Goal: Information Seeking & Learning: Check status

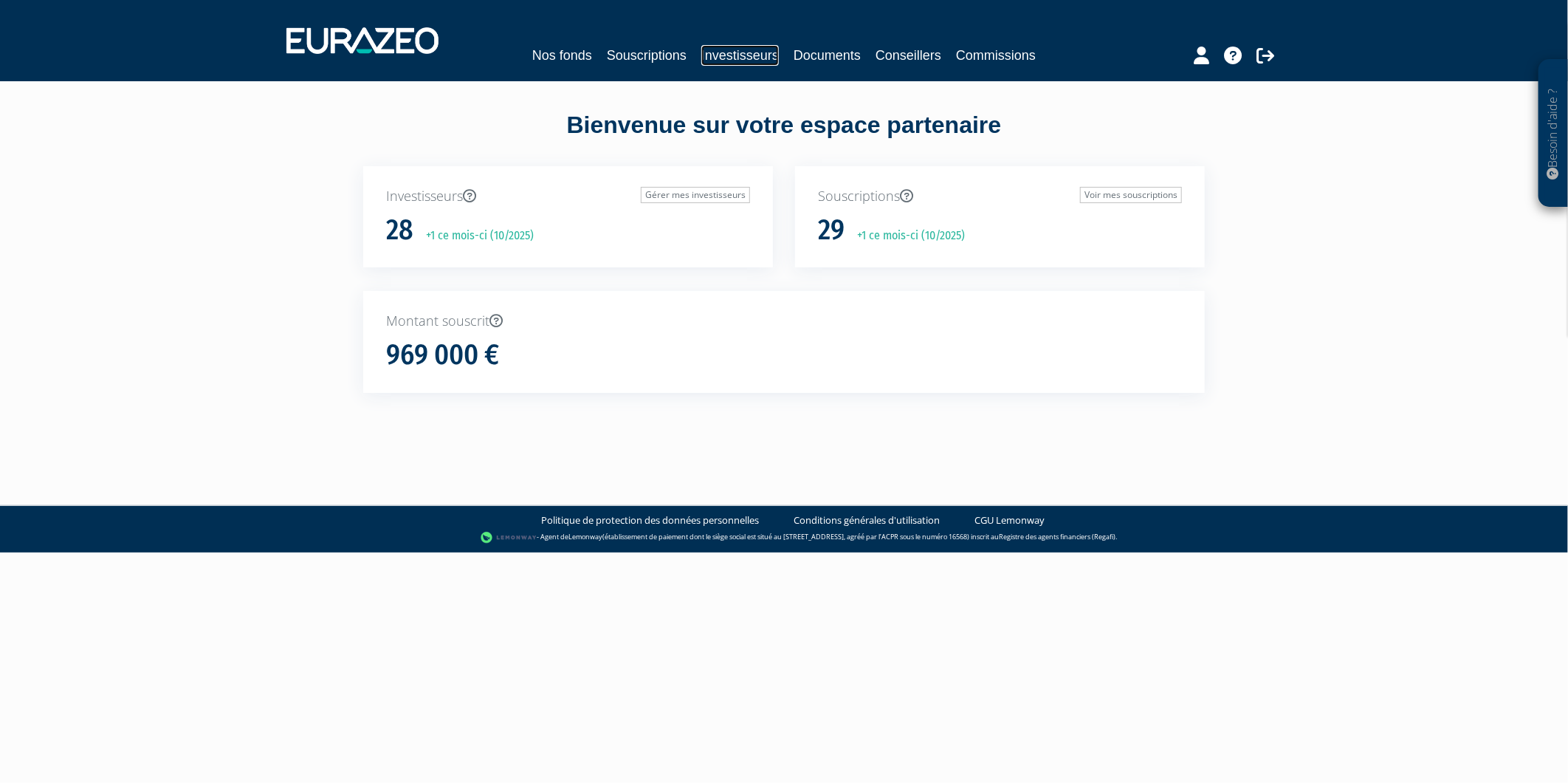
click at [713, 54] on link "Investisseurs" at bounding box center [740, 55] width 77 height 20
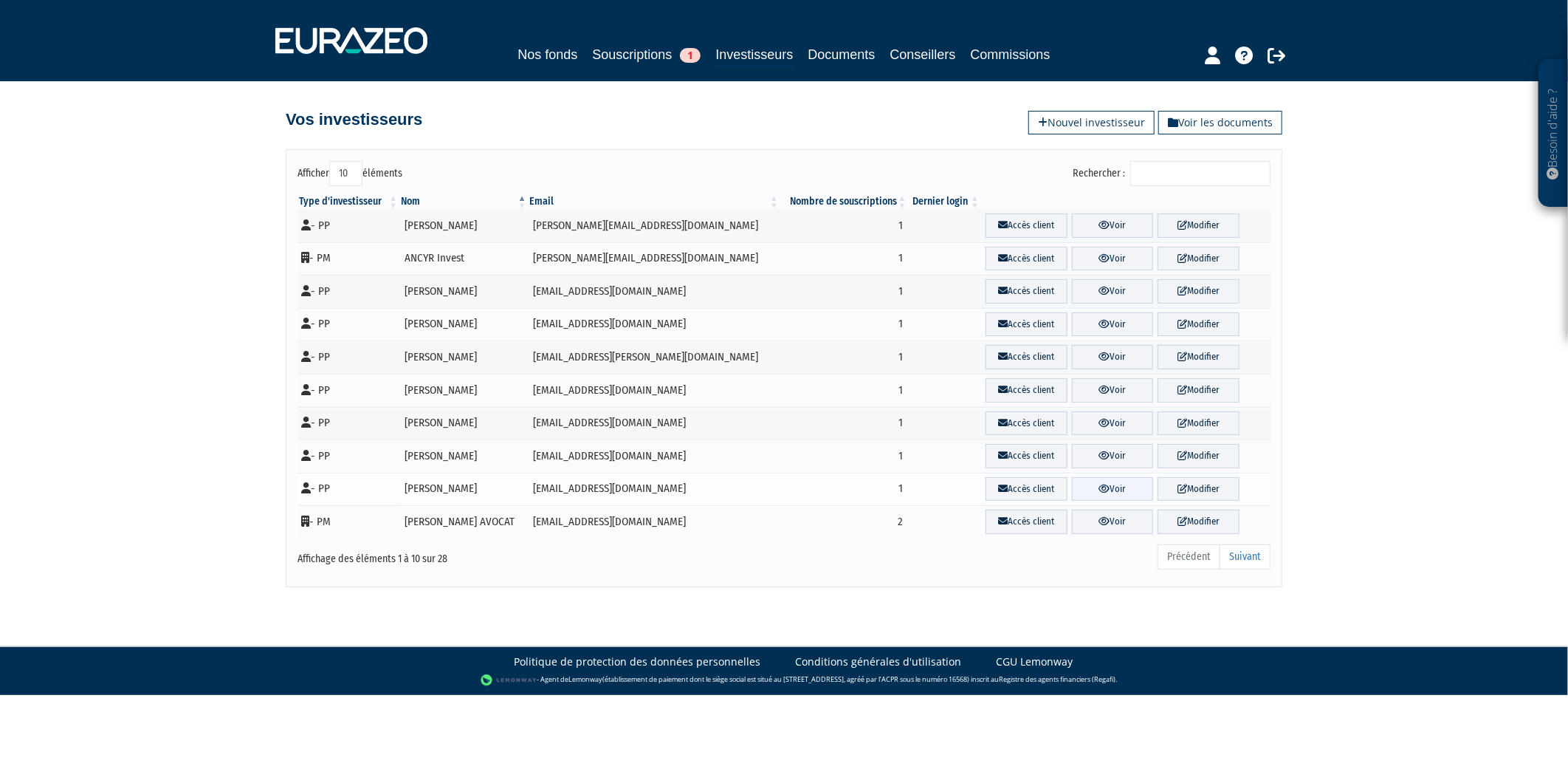
click at [1106, 498] on link "Voir" at bounding box center [1113, 489] width 82 height 24
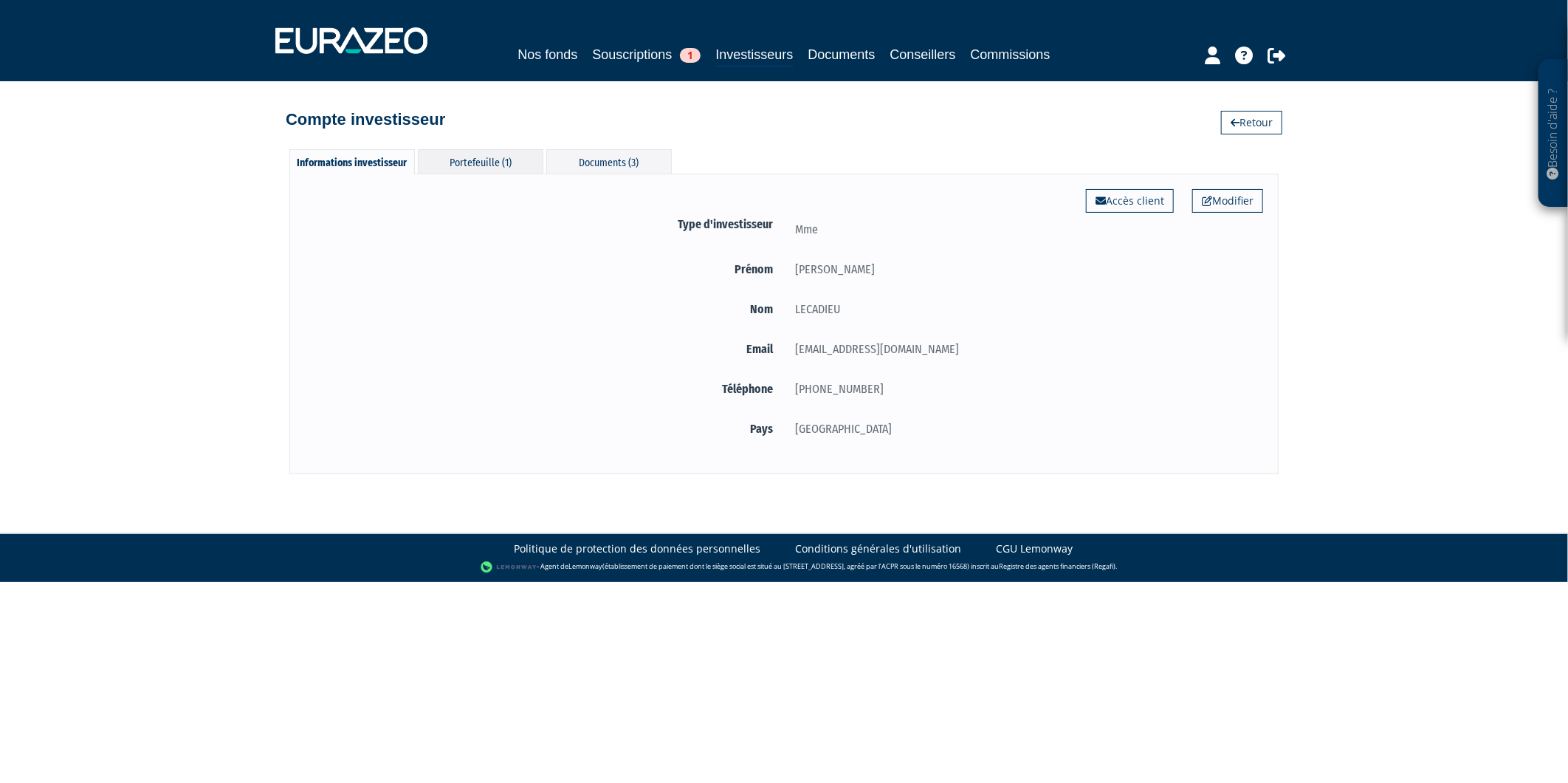
click at [515, 159] on div "Portefeuille (1)" at bounding box center [481, 161] width 126 height 24
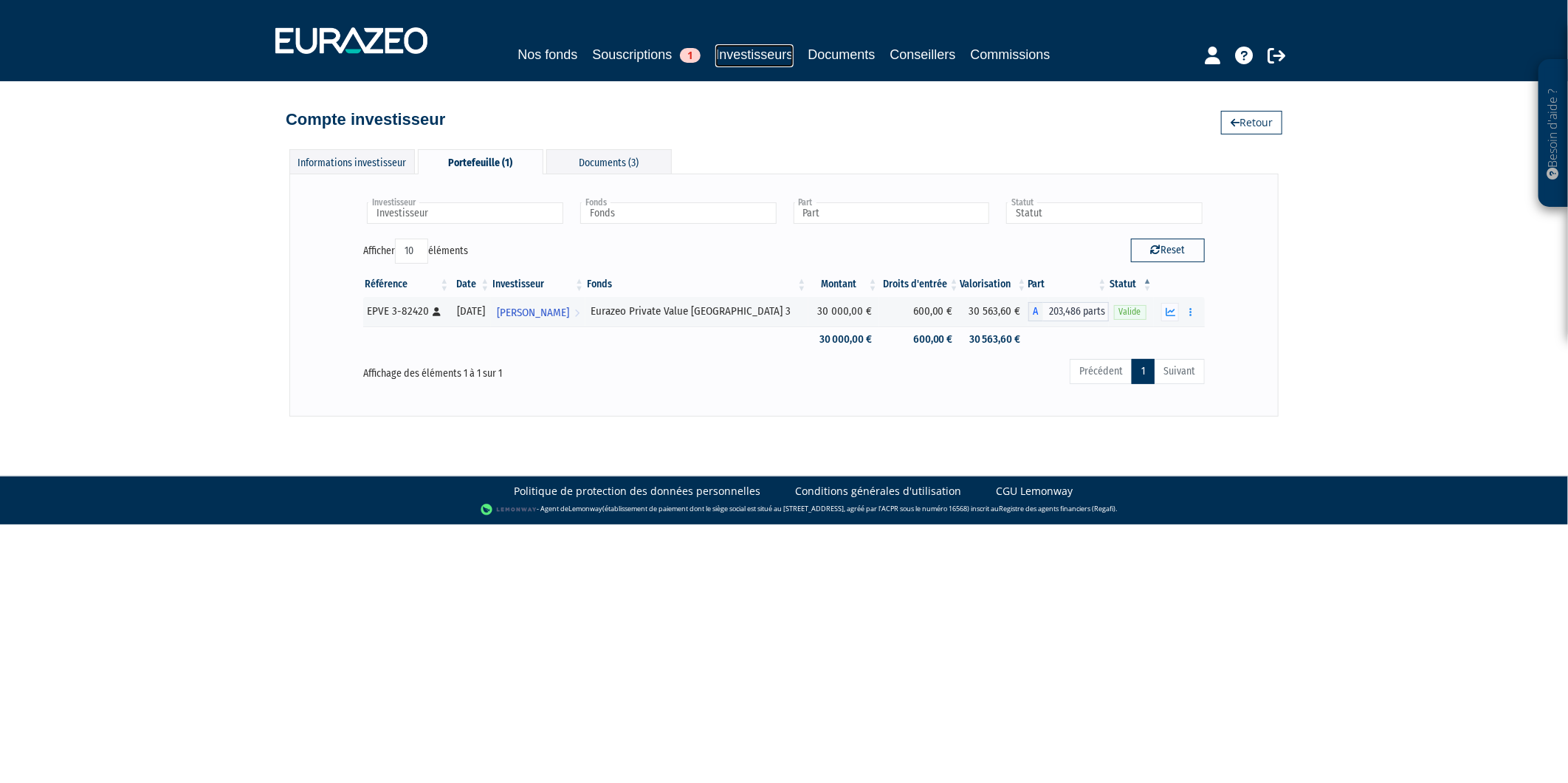
click at [749, 48] on link "Investisseurs" at bounding box center [753, 55] width 77 height 23
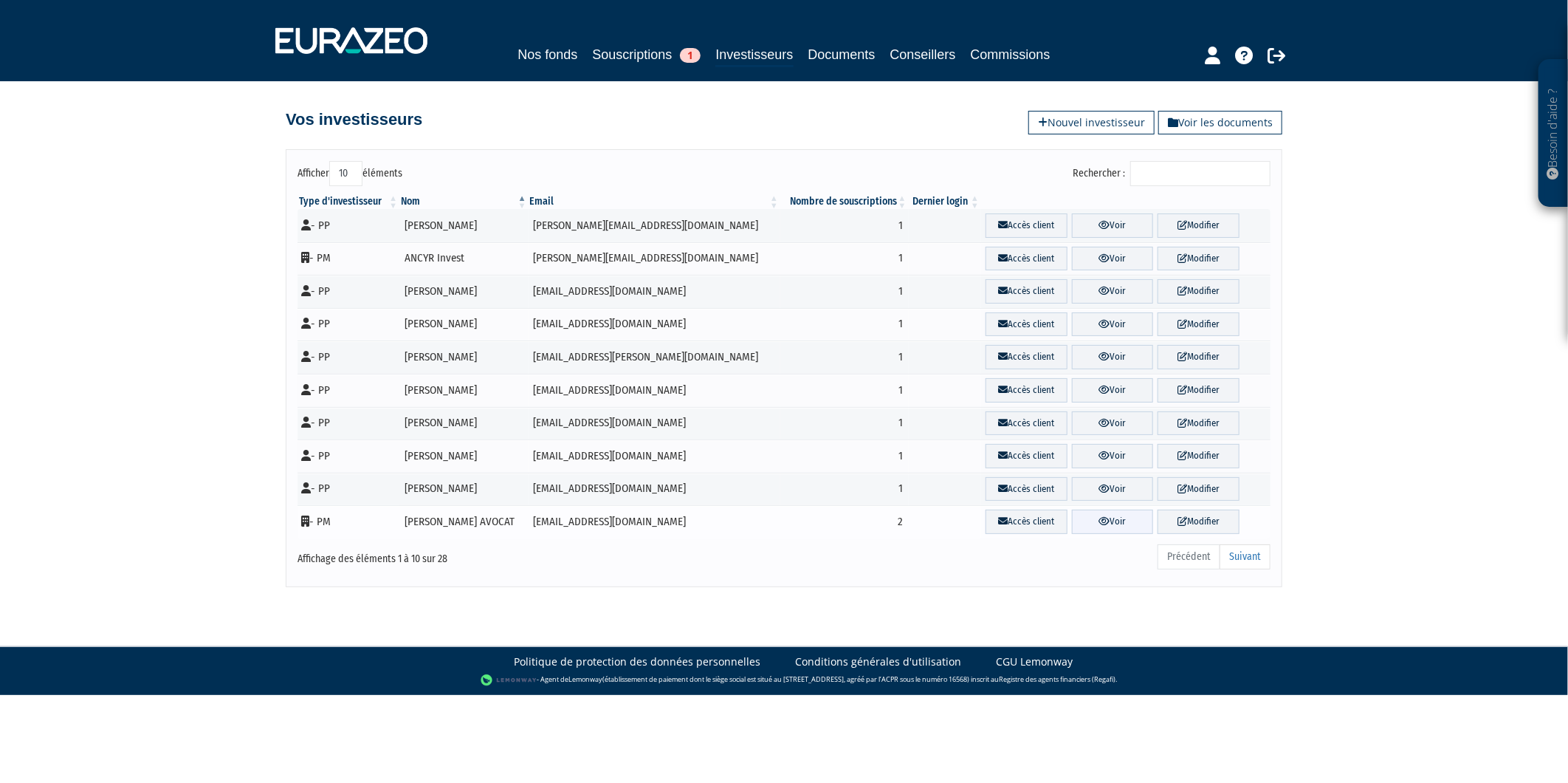
click at [1075, 523] on link "Voir" at bounding box center [1113, 522] width 82 height 24
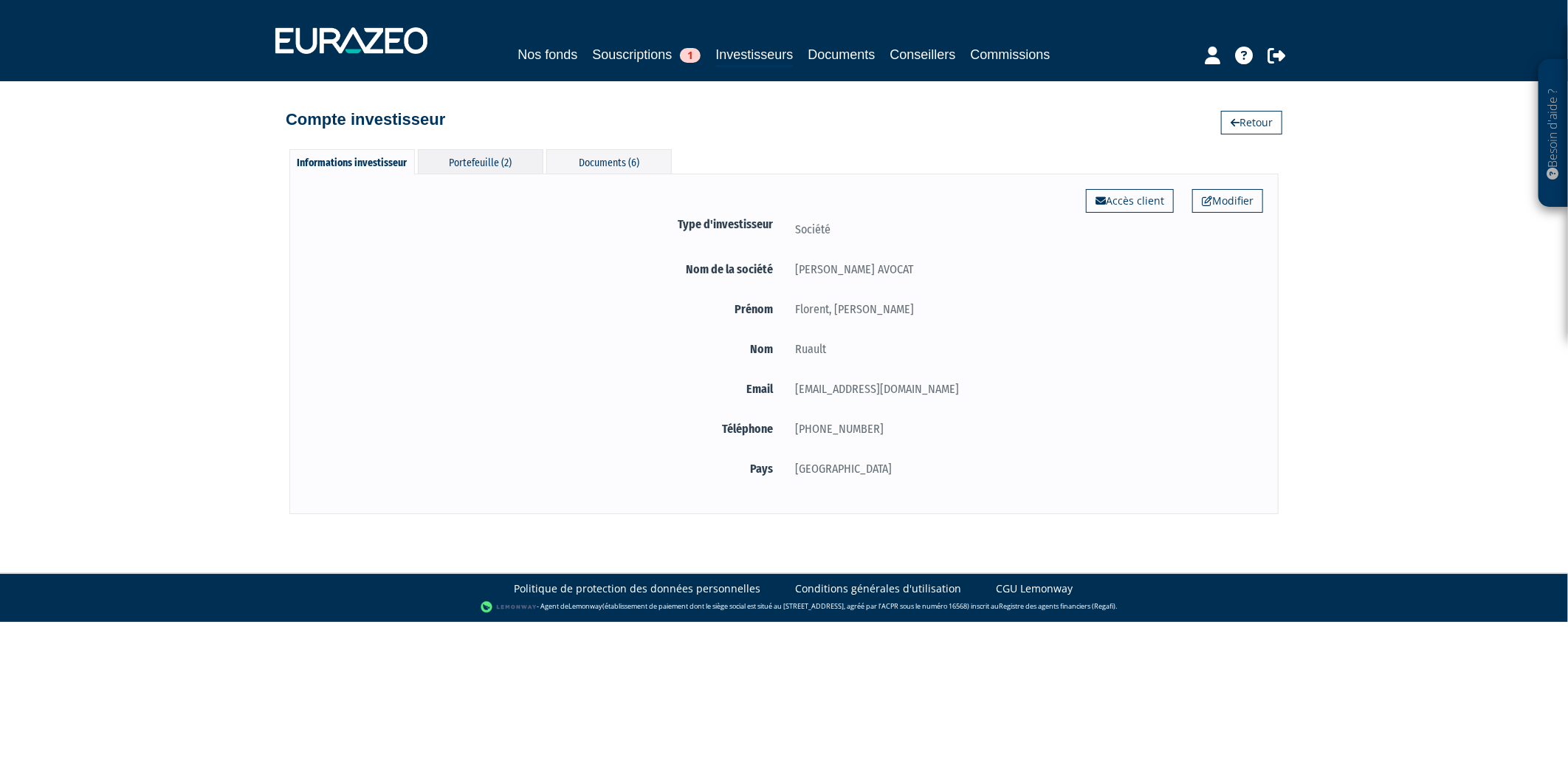
click at [488, 173] on div "Portefeuille (2)" at bounding box center [481, 161] width 126 height 24
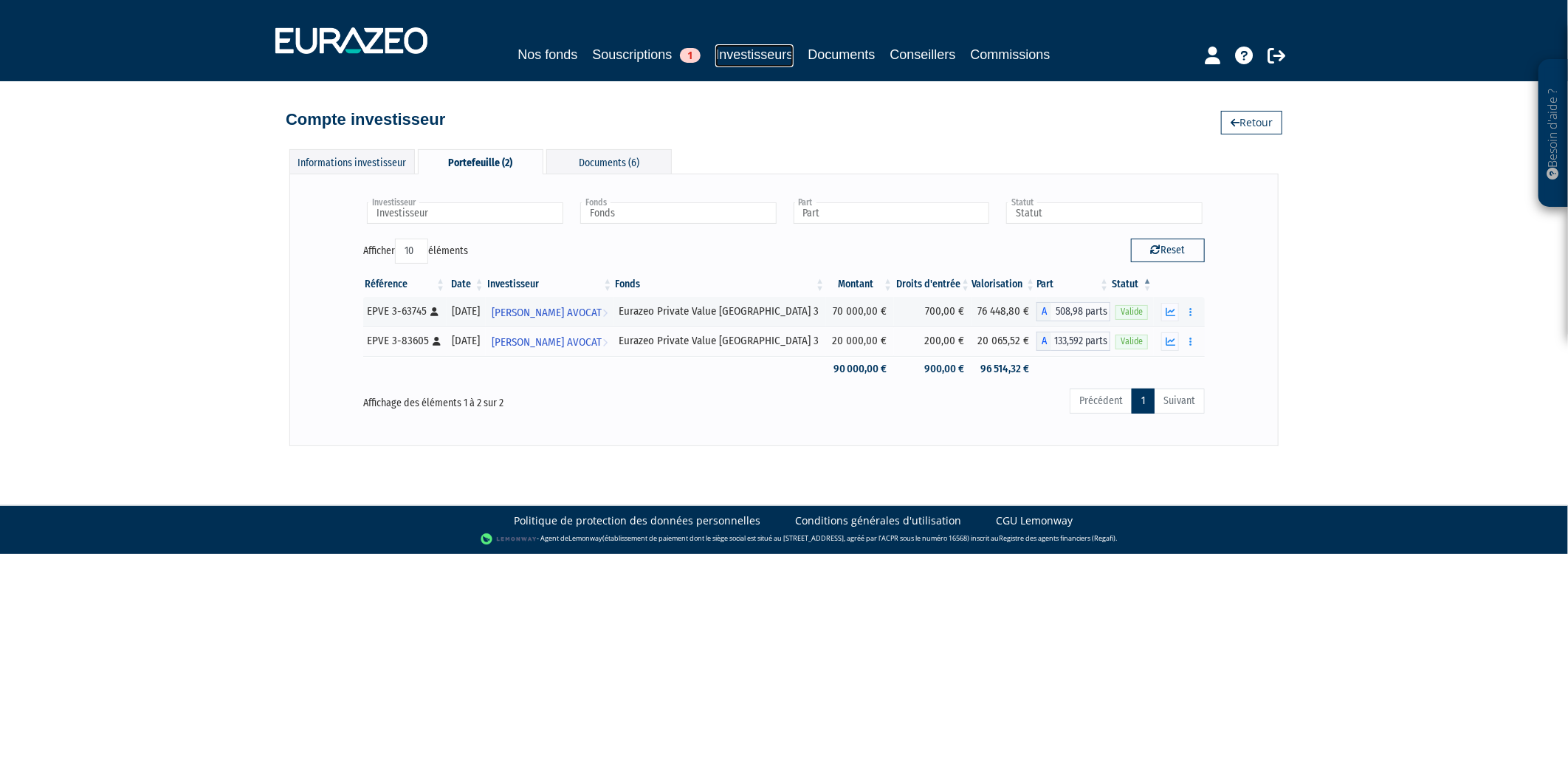
click at [740, 52] on link "Investisseurs" at bounding box center [753, 55] width 77 height 23
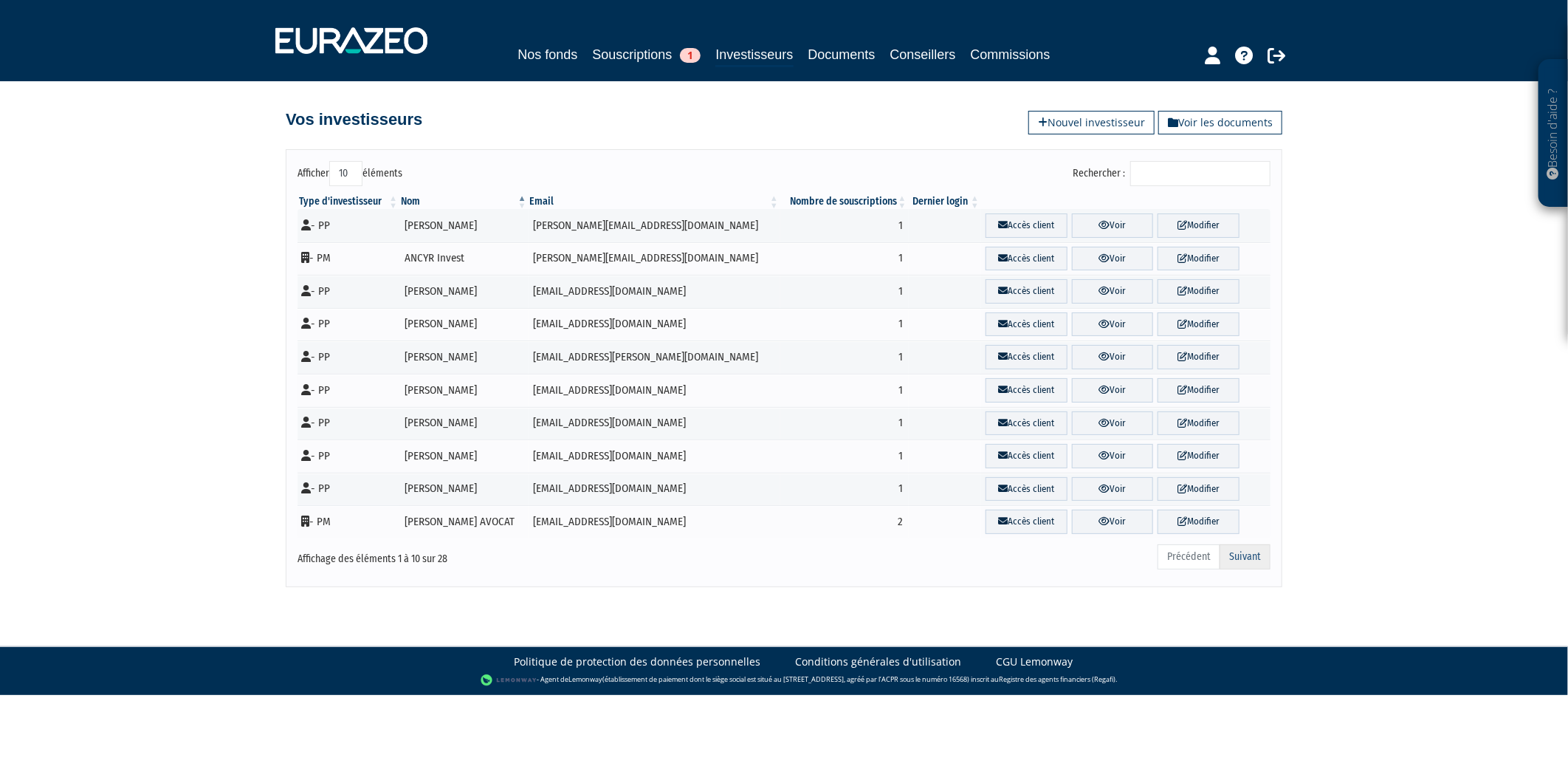
click at [1235, 562] on link "Suivant" at bounding box center [1245, 556] width 51 height 25
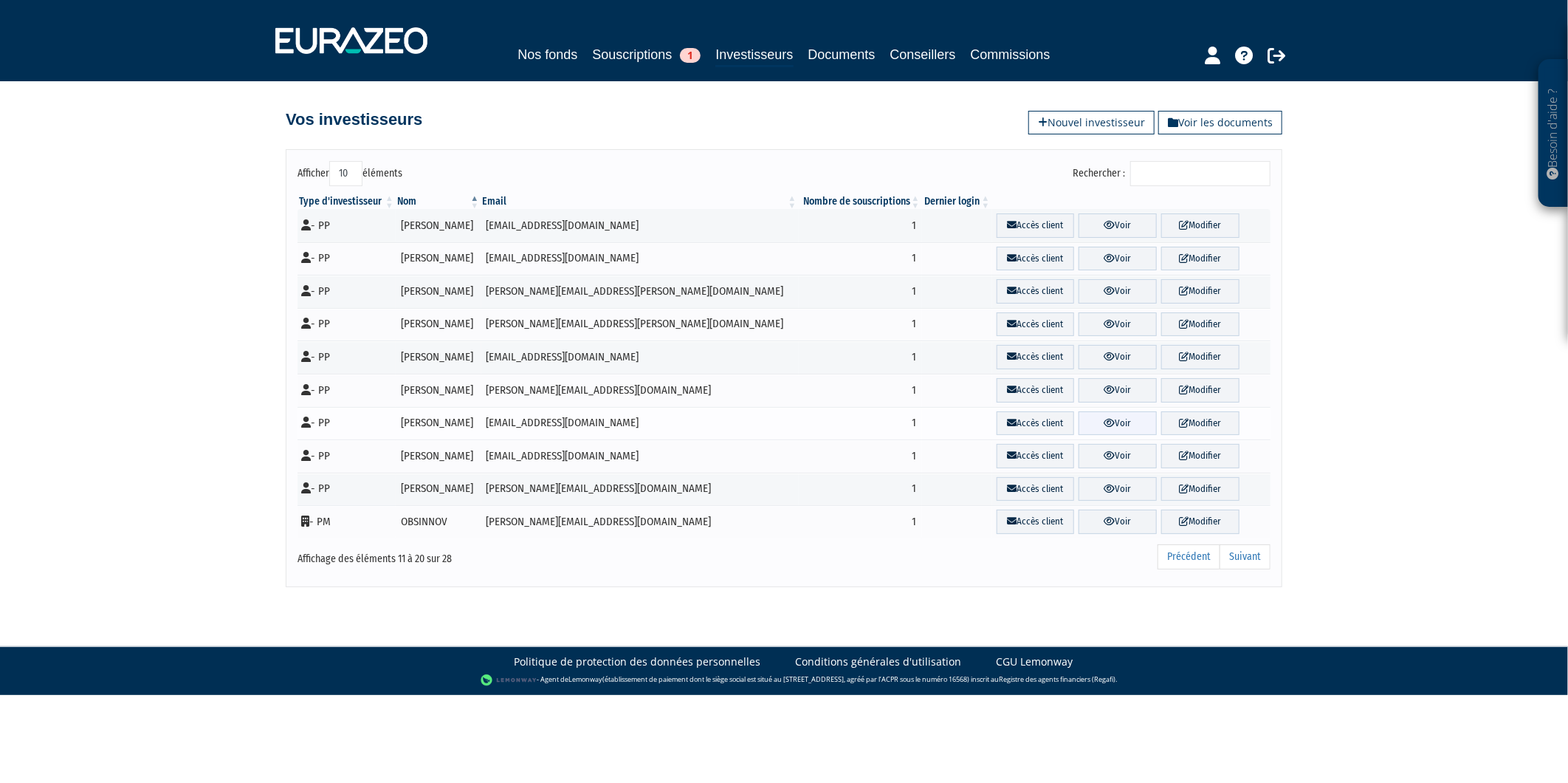
click at [1098, 416] on link "Voir" at bounding box center [1118, 423] width 78 height 24
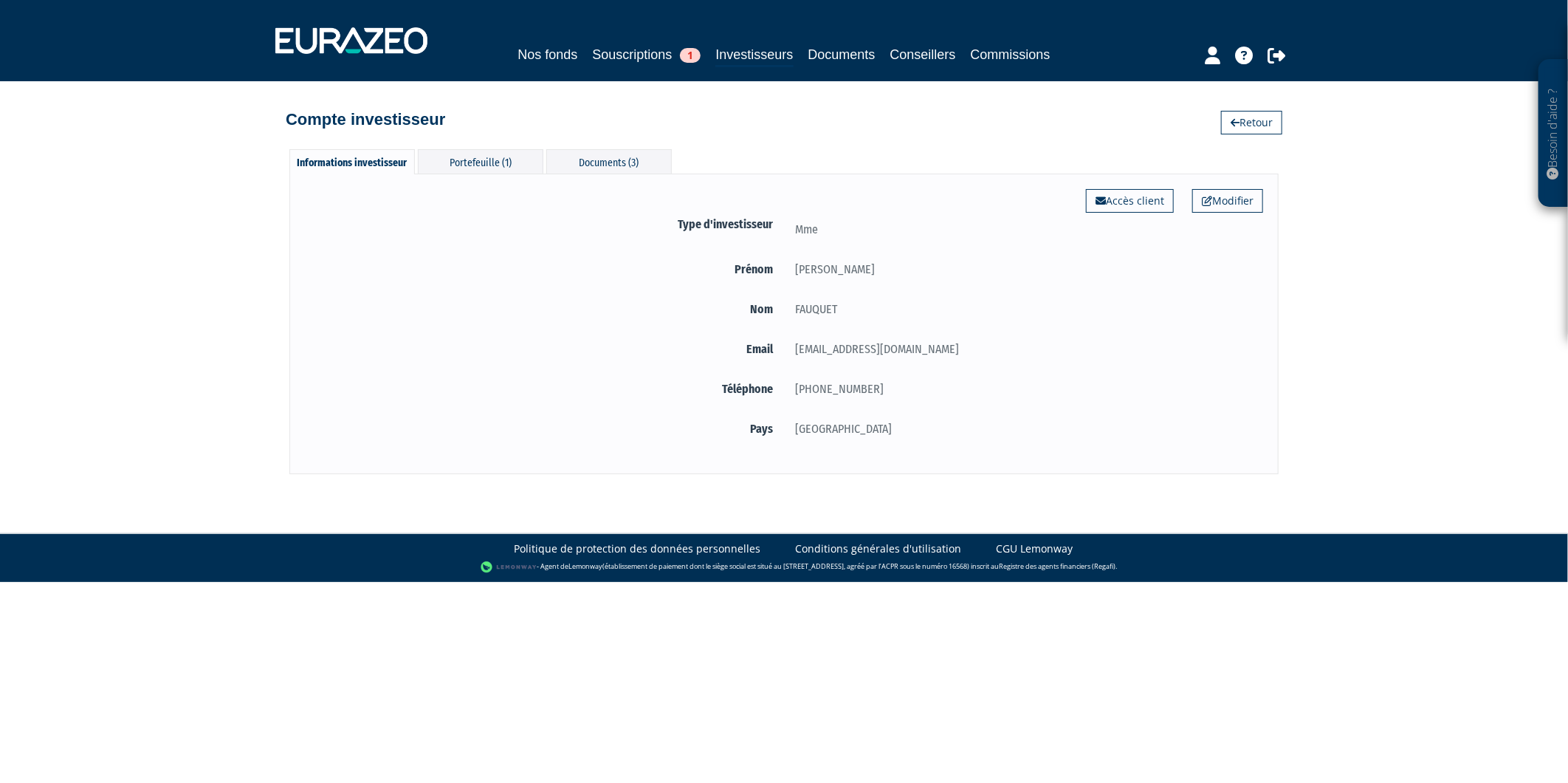
click at [470, 146] on div "Informations investisseur Portefeuille (1) Documents (3) Modifier Accès client …" at bounding box center [784, 304] width 841 height 340
click at [477, 161] on div "Portefeuille (1)" at bounding box center [481, 161] width 126 height 24
